Goal: Task Accomplishment & Management: Use online tool/utility

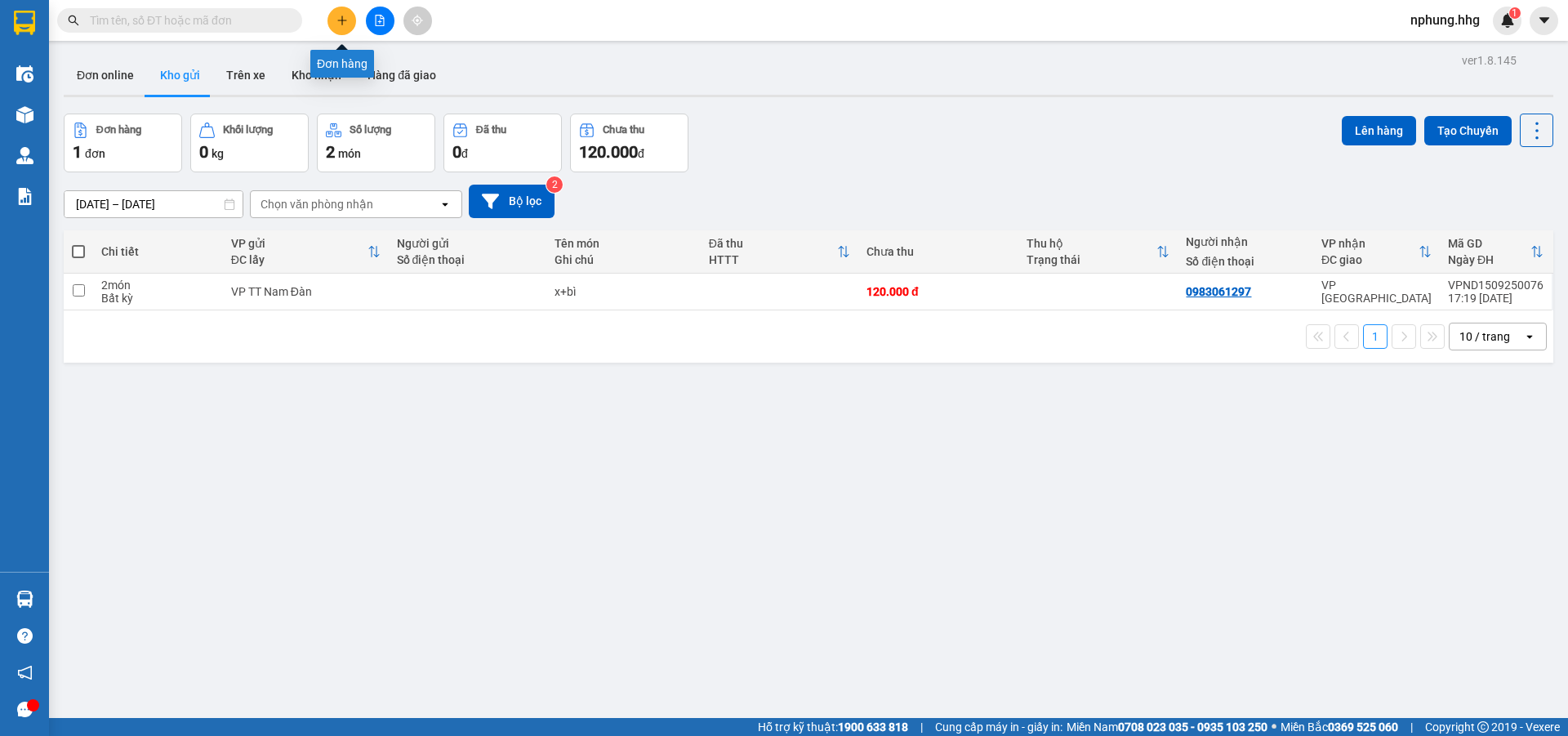
click at [346, 22] on icon "plus" at bounding box center [342, 20] width 11 height 11
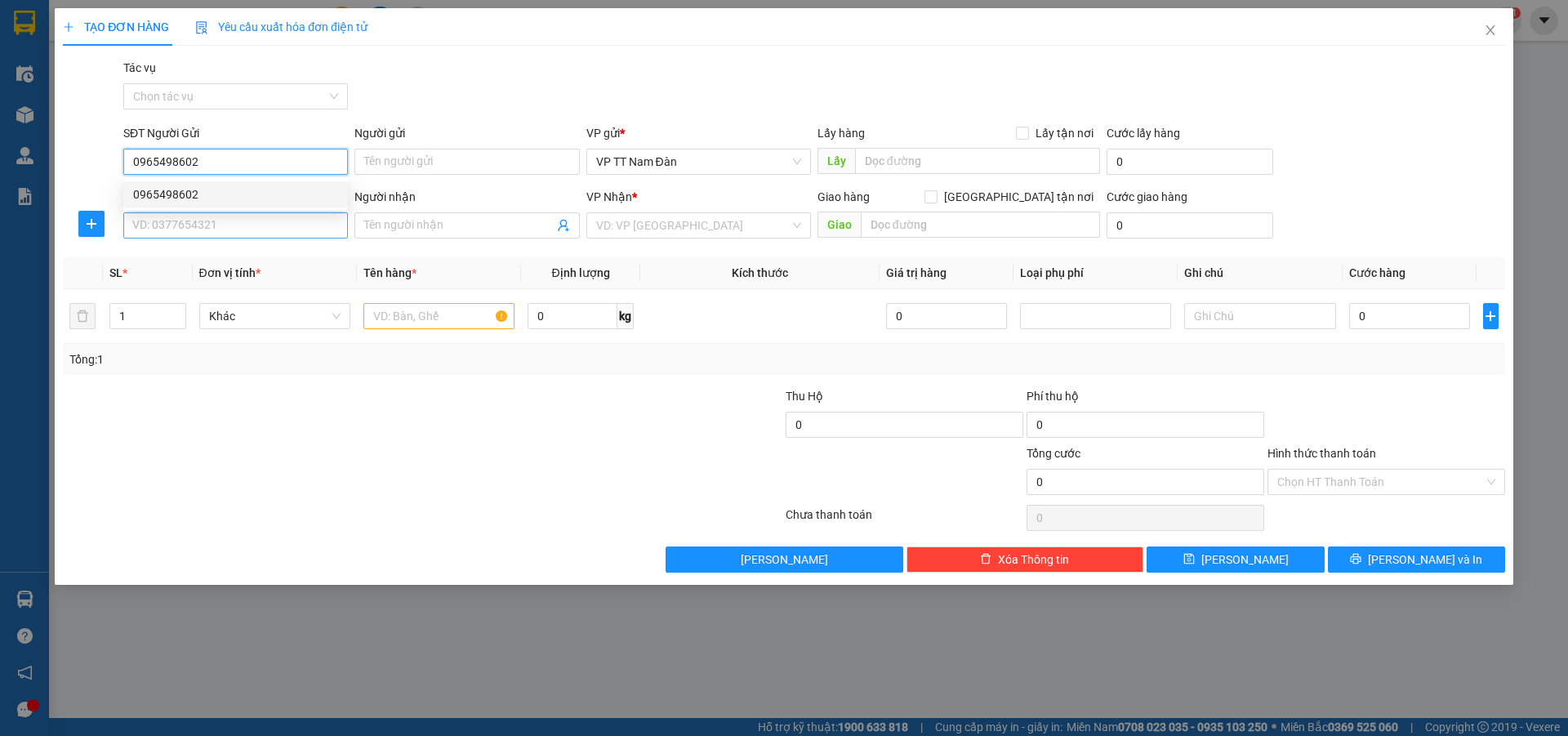
type input "0965498602"
click at [231, 232] on input "SĐT Người Nhận" at bounding box center [235, 226] width 225 height 26
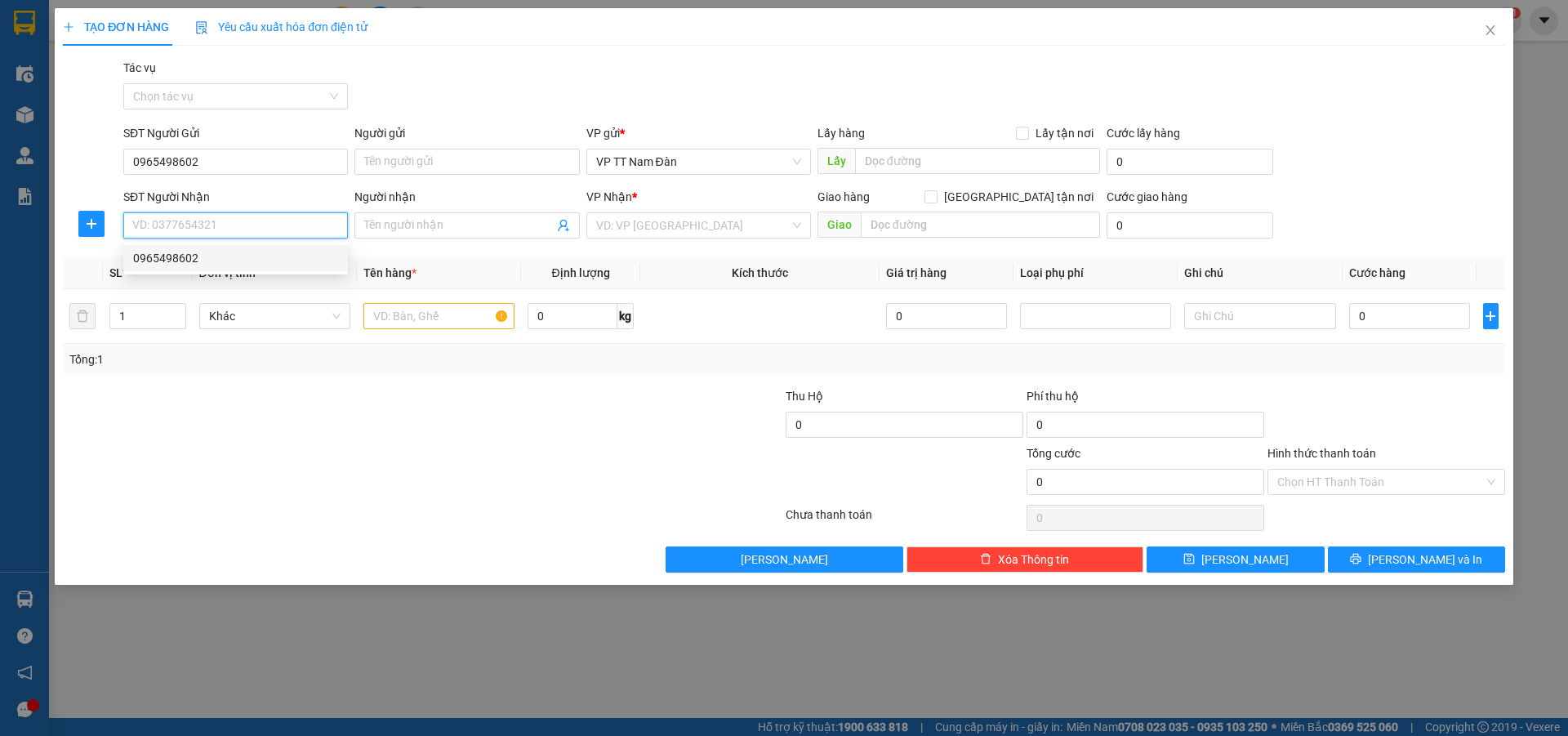
click at [182, 260] on div "0965498602" at bounding box center [235, 258] width 205 height 18
type input "0965498602"
click at [455, 315] on input "text" at bounding box center [438, 316] width 151 height 26
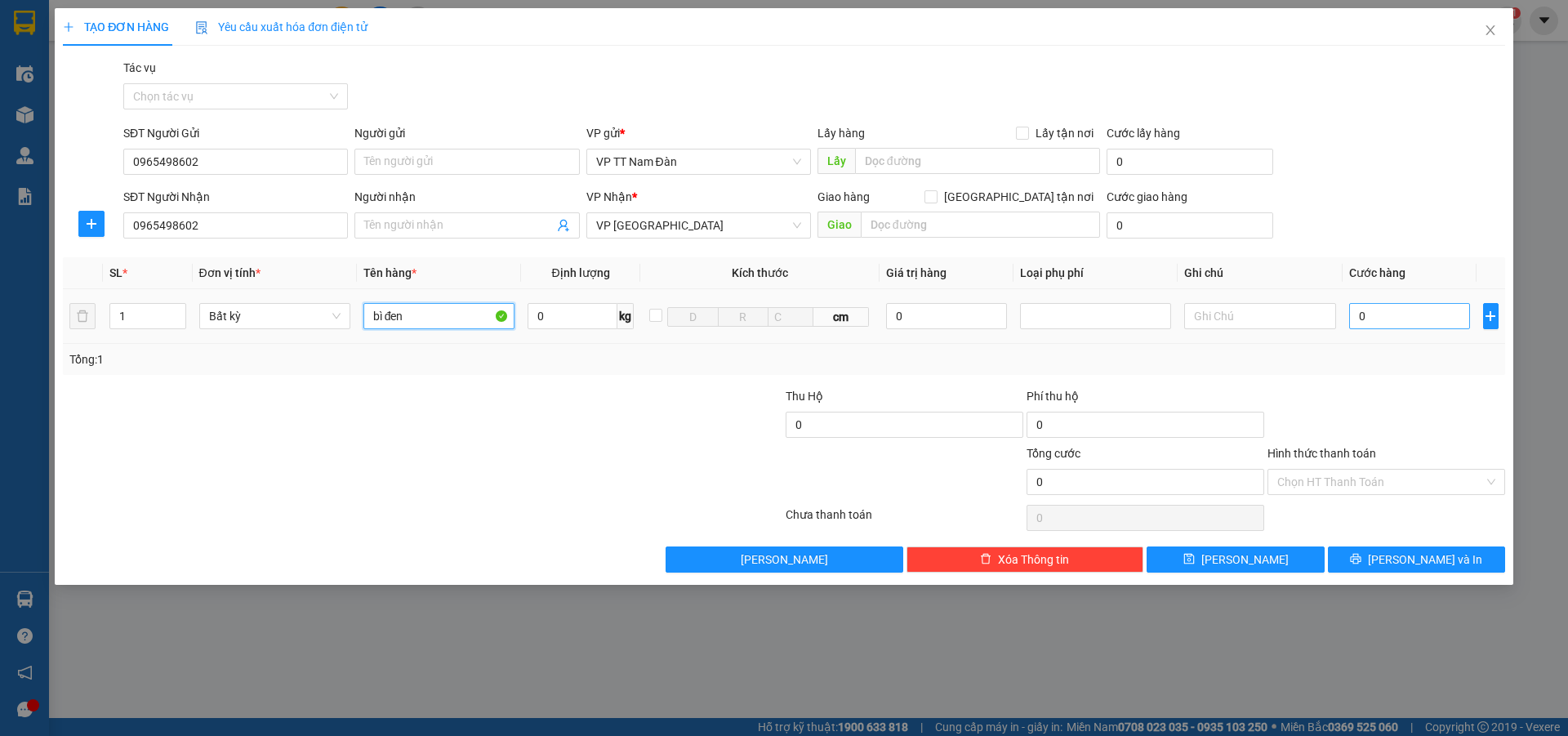
type input "bì đen"
click at [1397, 312] on input "0" at bounding box center [1410, 316] width 122 height 26
type input "8"
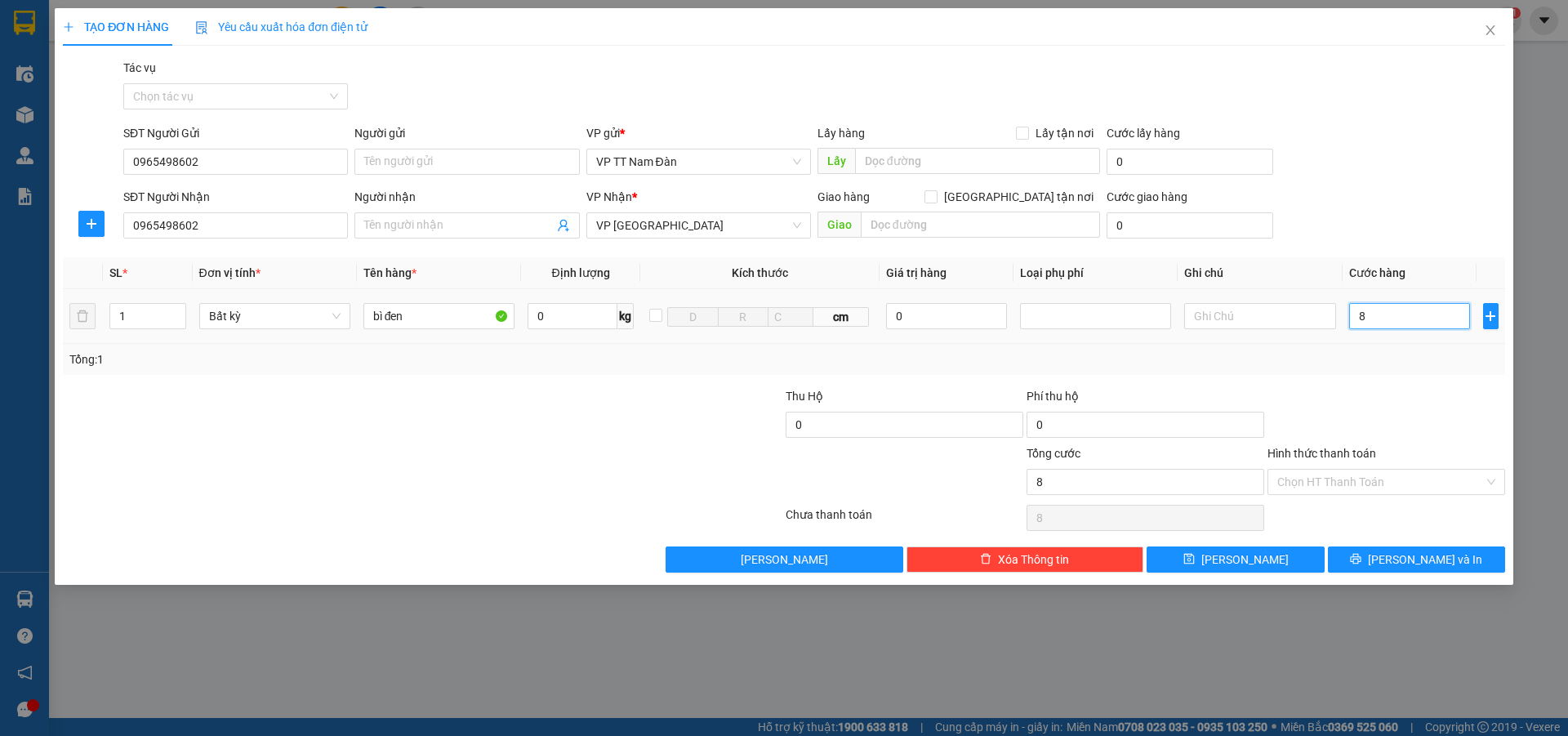
type input "80"
type input "80.000"
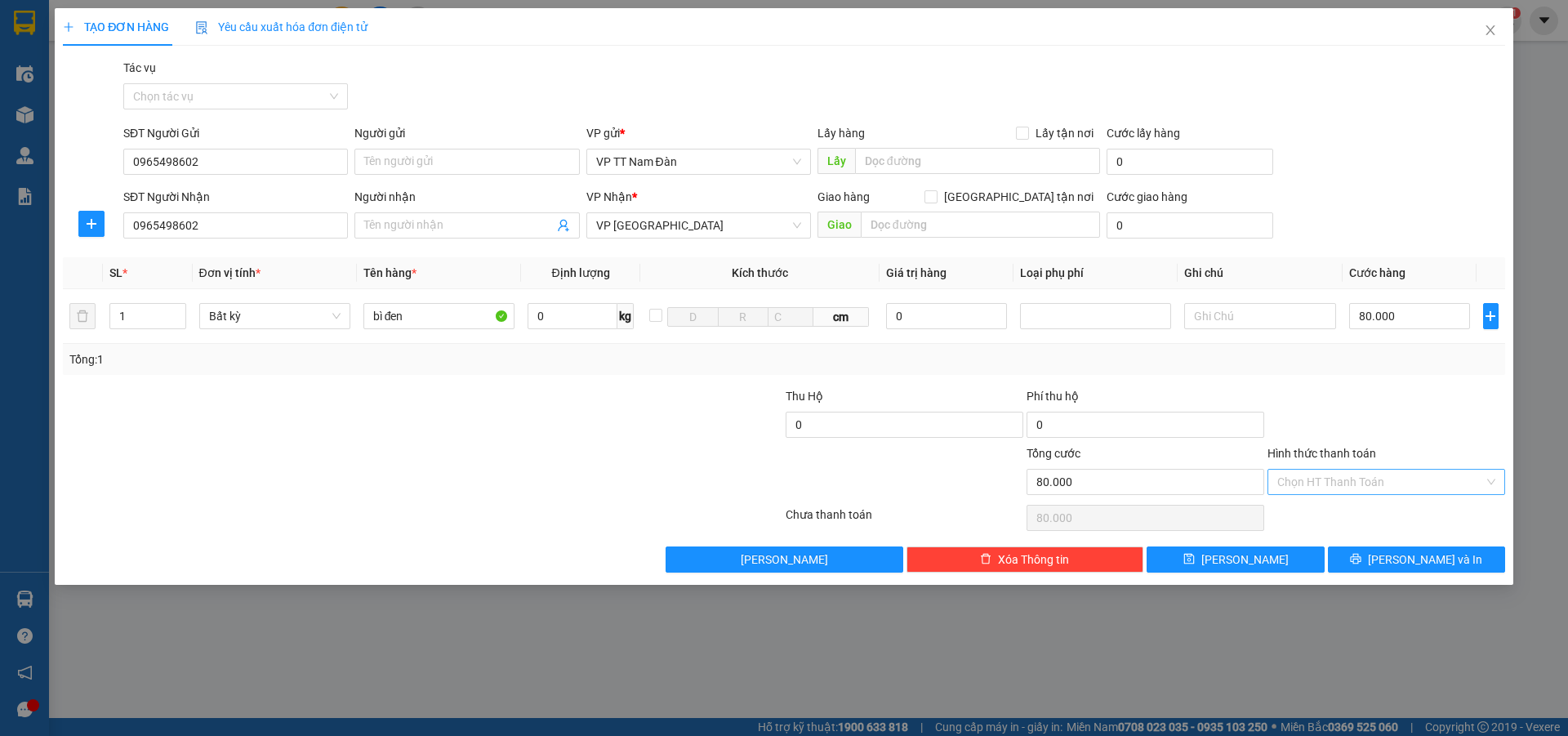
click at [1366, 483] on input "Hình thức thanh toán" at bounding box center [1380, 481] width 207 height 25
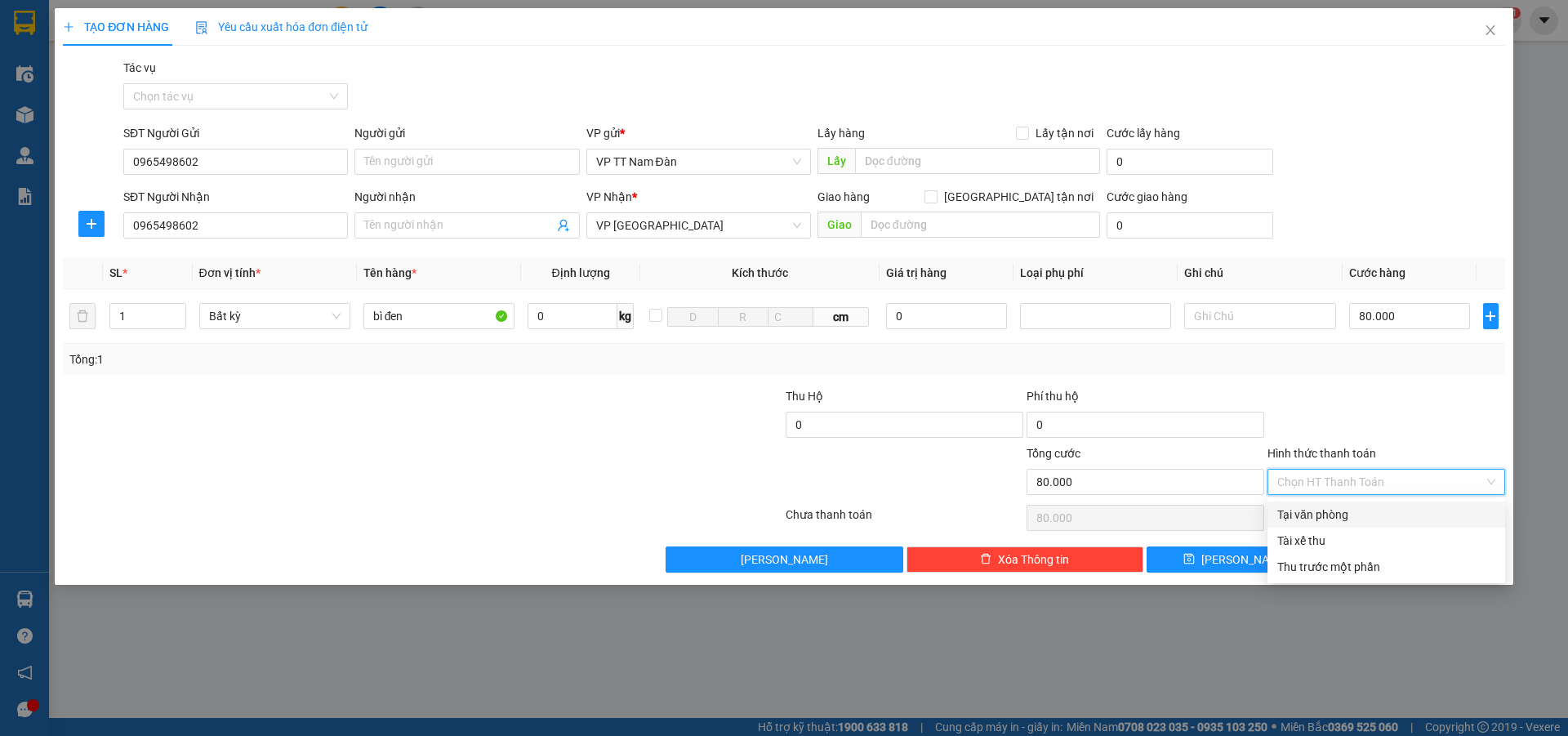
click at [1330, 512] on div "Tại văn phòng" at bounding box center [1386, 514] width 218 height 18
type input "0"
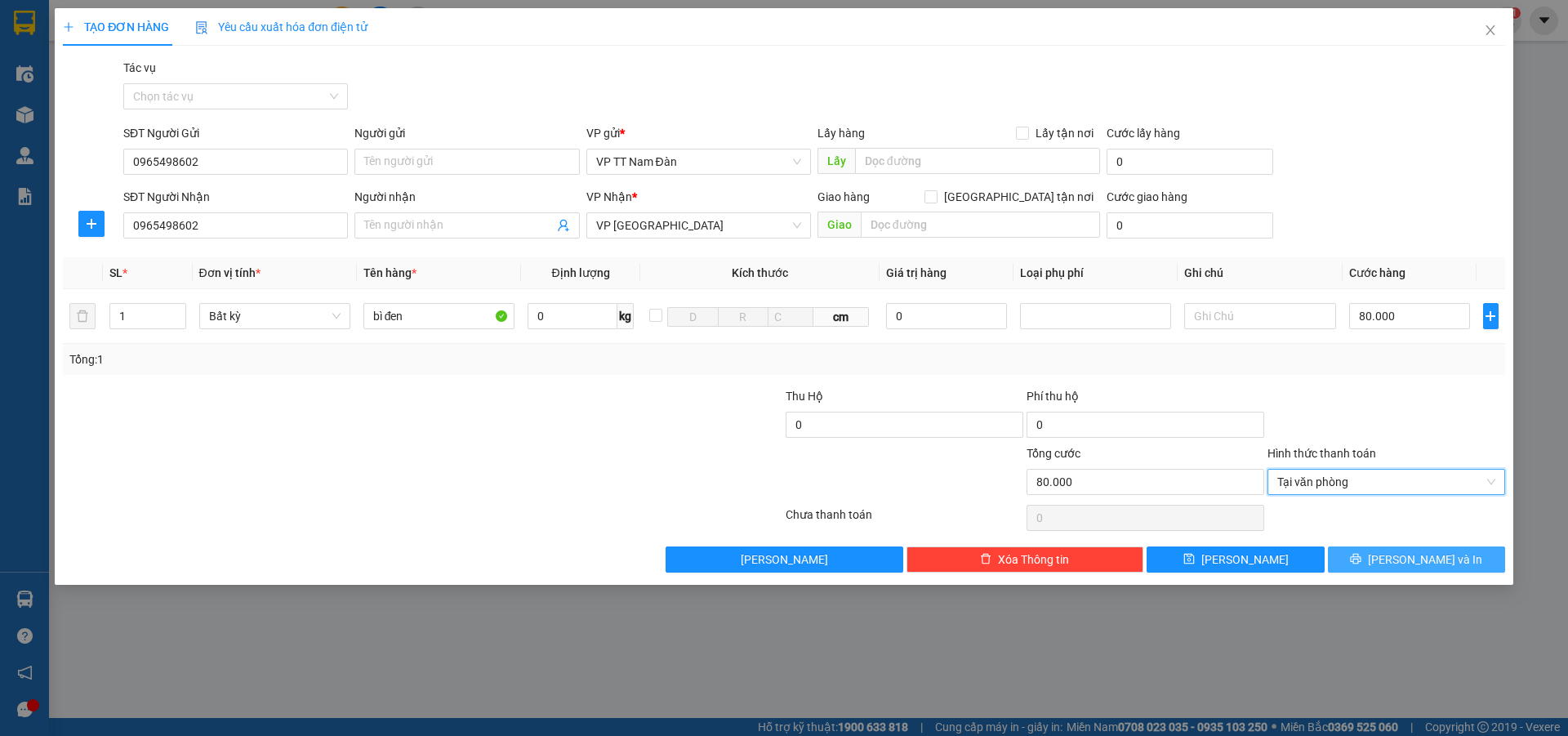
click at [1415, 559] on span "[PERSON_NAME] và In" at bounding box center [1425, 559] width 114 height 18
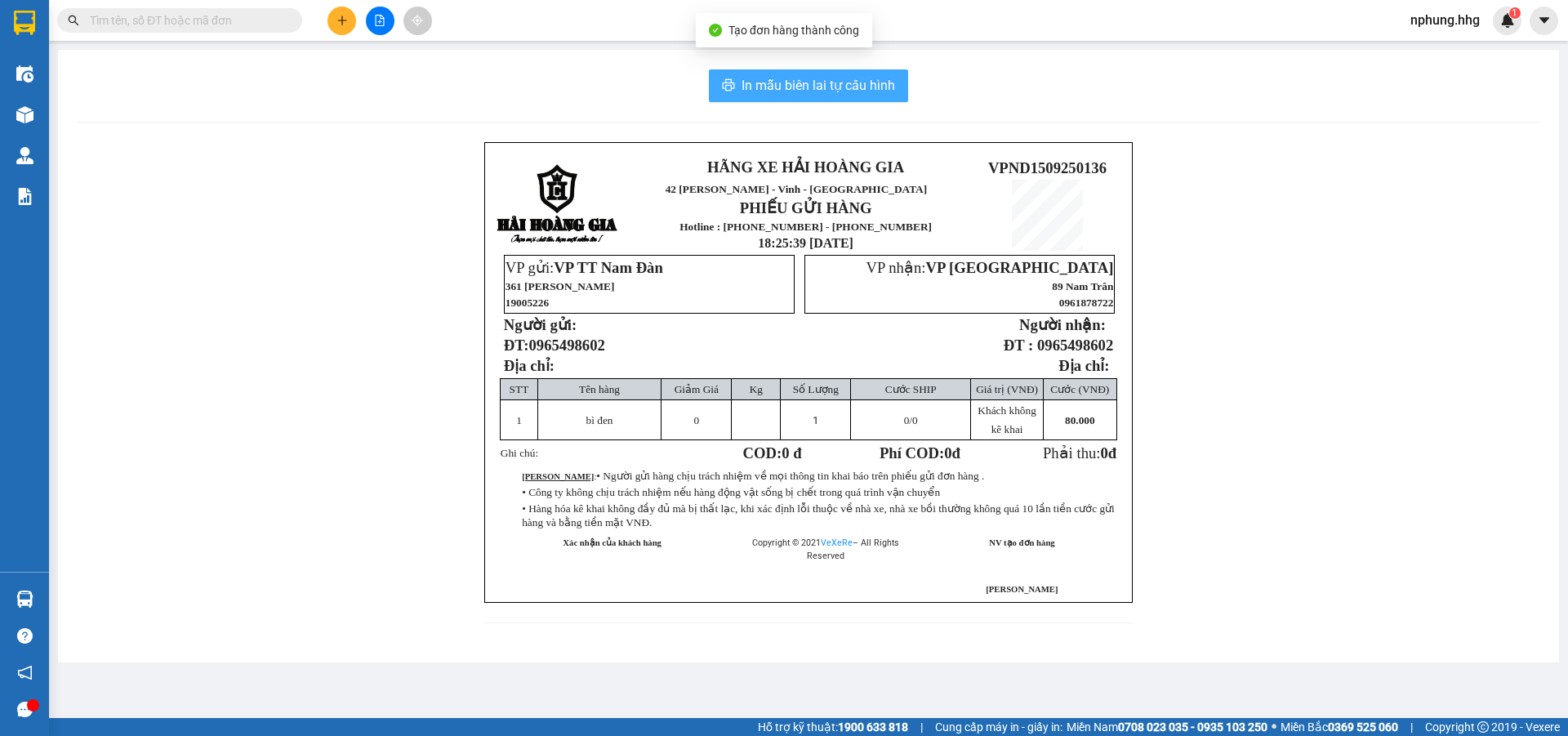
click at [778, 90] on span "In mẫu biên lai tự cấu hình" at bounding box center [818, 85] width 154 height 20
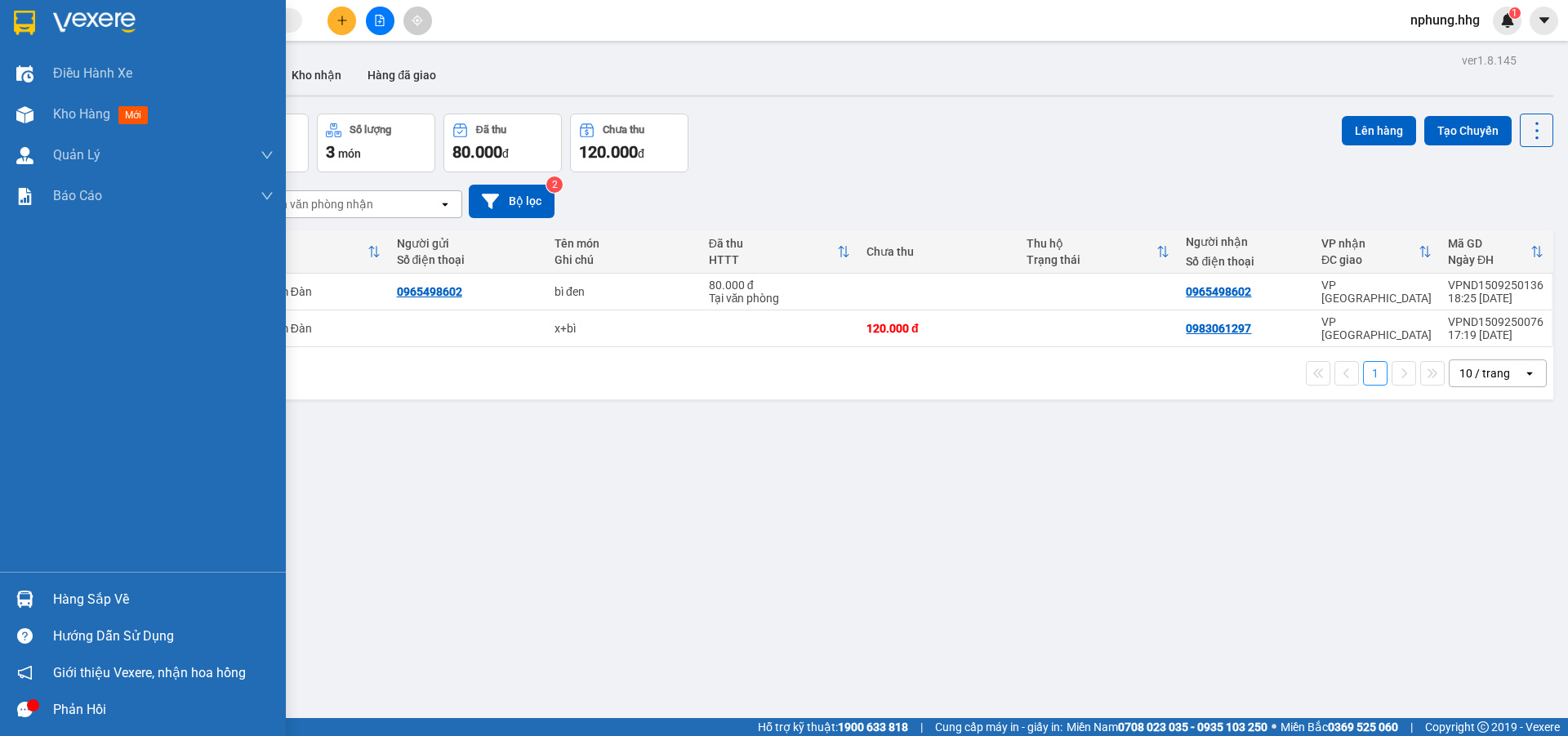
click at [75, 597] on div "Hàng sắp về" at bounding box center [163, 599] width 221 height 25
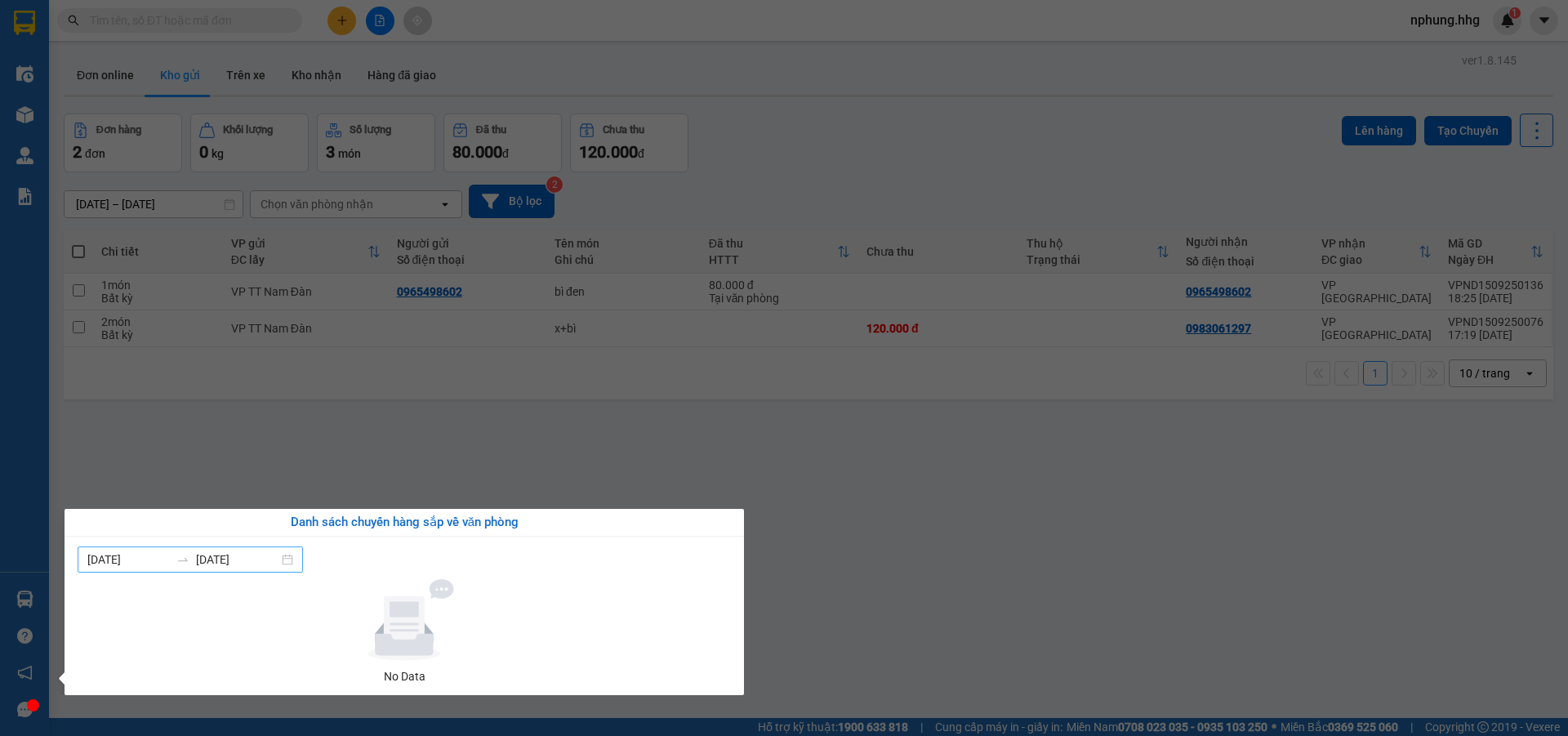
click at [301, 562] on div "[DATE] [DATE]" at bounding box center [191, 559] width 226 height 26
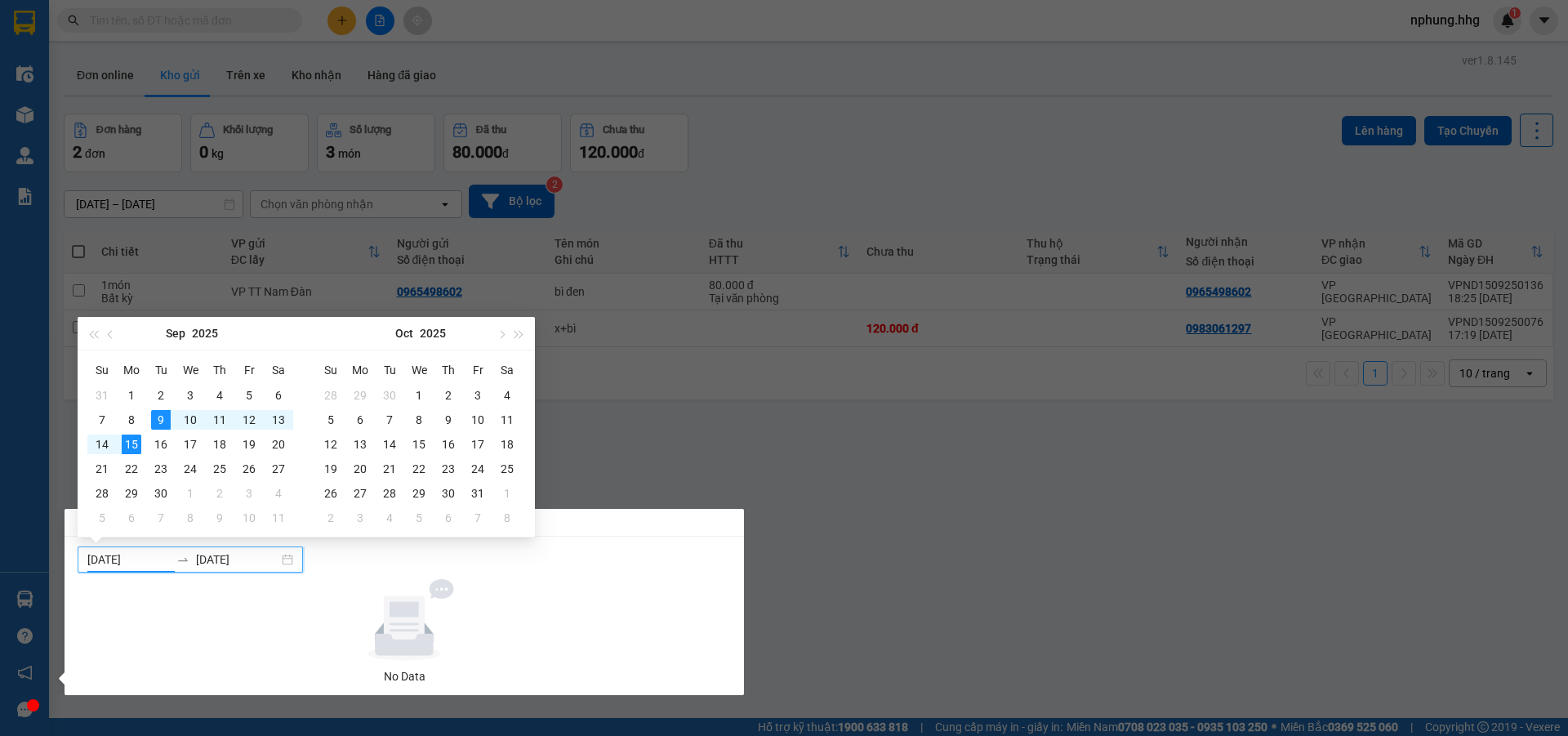
click at [403, 647] on icon at bounding box center [403, 628] width 58 height 54
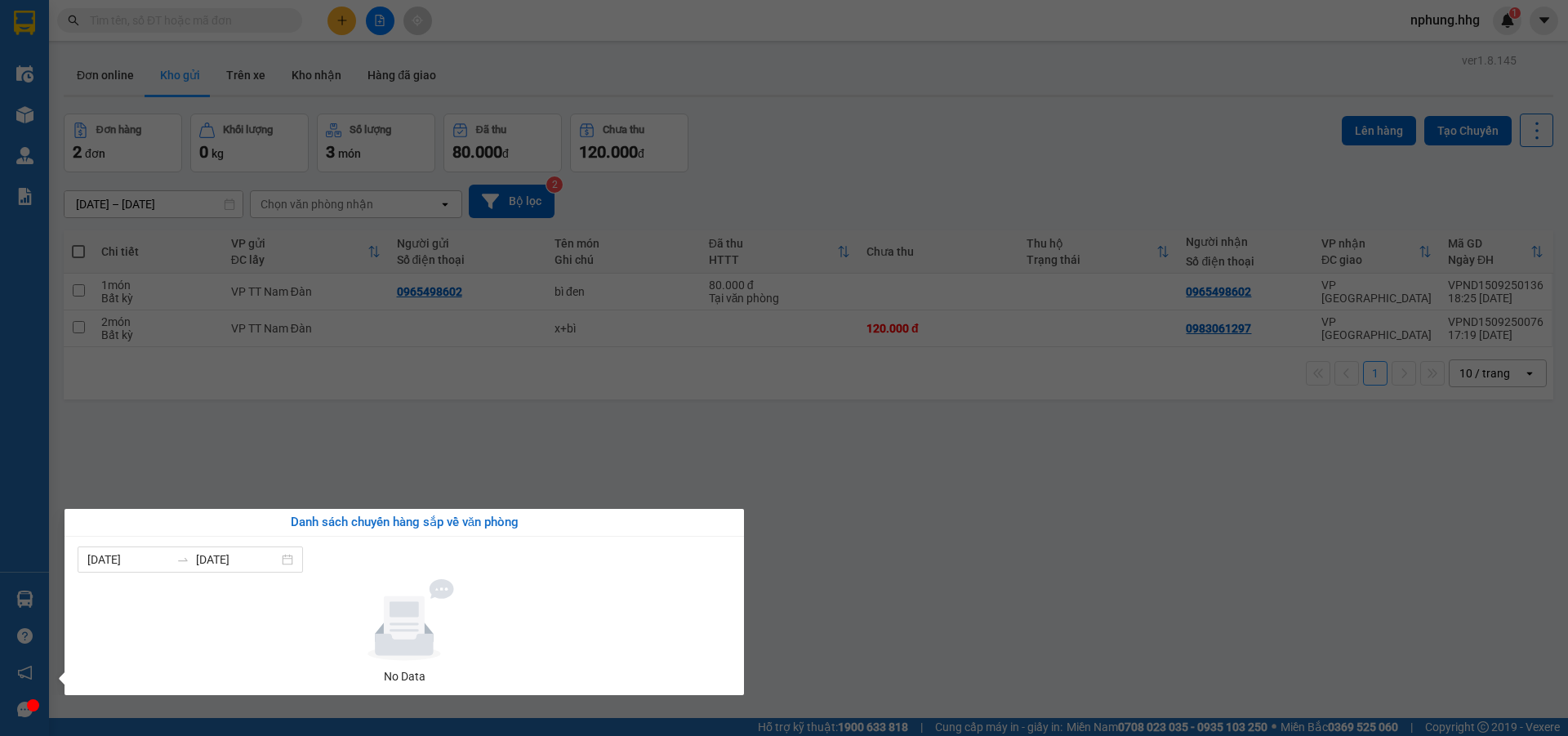
click at [969, 503] on section "Kết quả tìm kiếm ( 0 ) Bộ lọc Gửi 3 ngày gần nhất No Data nphung.hhg 1 Điều hàn…" at bounding box center [784, 368] width 1568 height 736
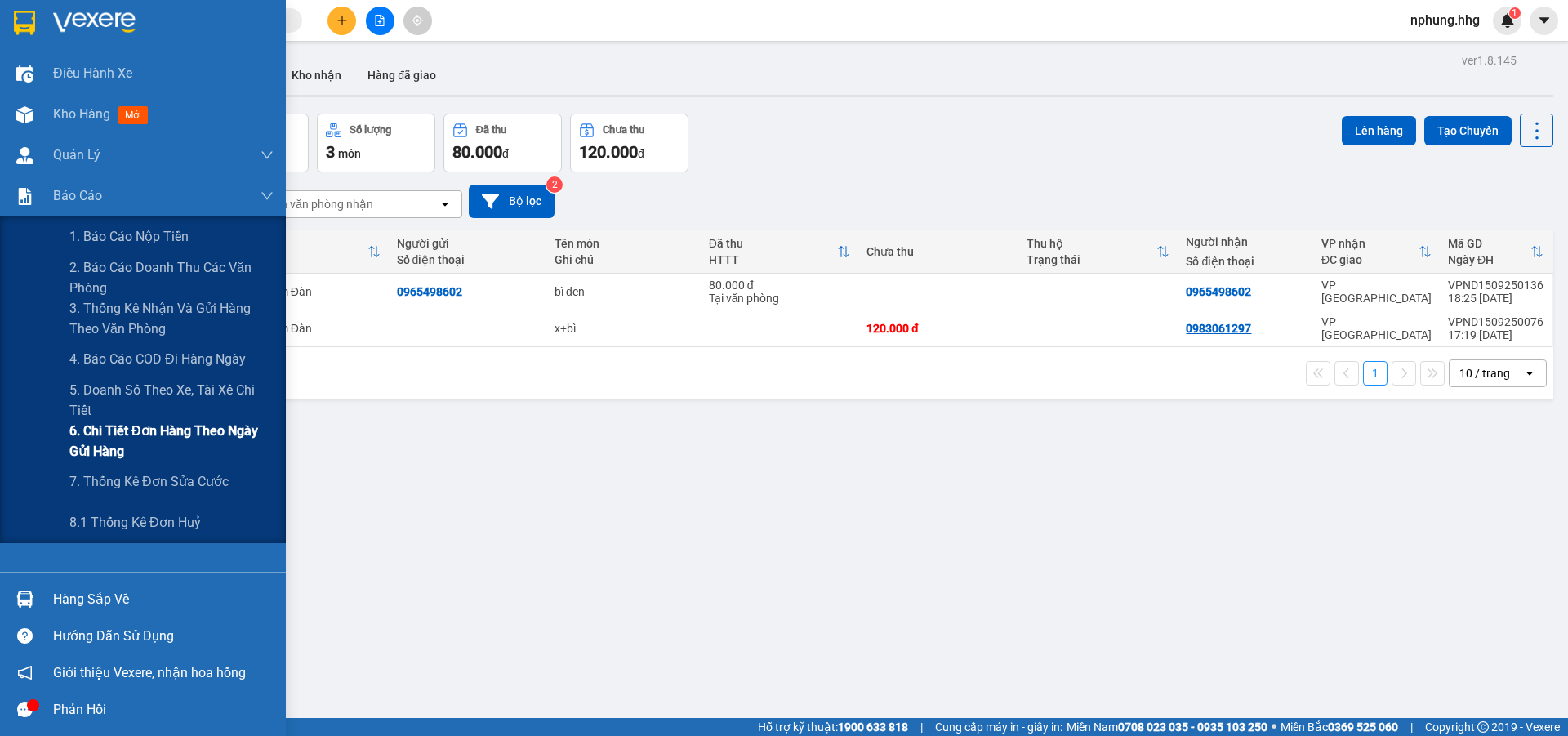
click at [137, 424] on span "6. Chi tiết đơn hàng theo ngày gửi hàng" at bounding box center [172, 440] width 204 height 41
